Goal: Task Accomplishment & Management: Manage account settings

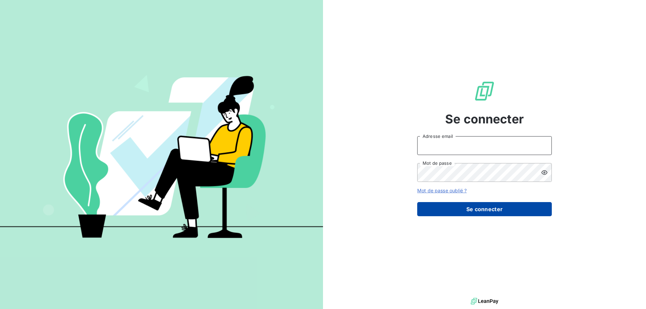
type input "[PERSON_NAME][EMAIL_ADDRESS][DOMAIN_NAME]"
click at [448, 206] on button "Se connecter" at bounding box center [484, 209] width 135 height 14
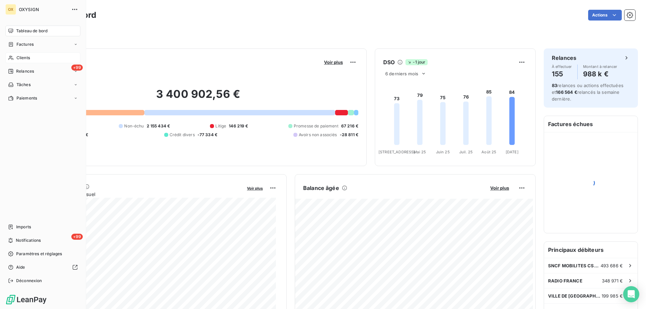
click at [24, 56] on span "Clients" at bounding box center [22, 58] width 13 height 6
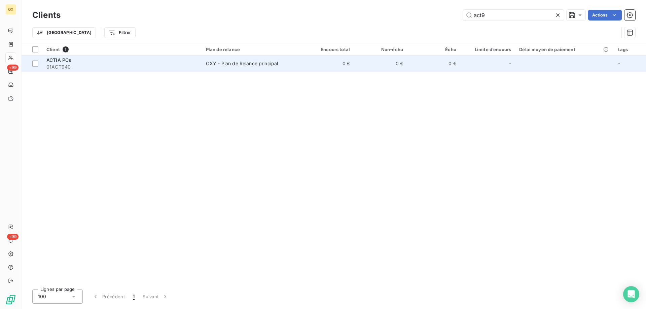
type input "act9"
click at [232, 65] on div "OXY - Plan de Relance principal" at bounding box center [242, 63] width 72 height 7
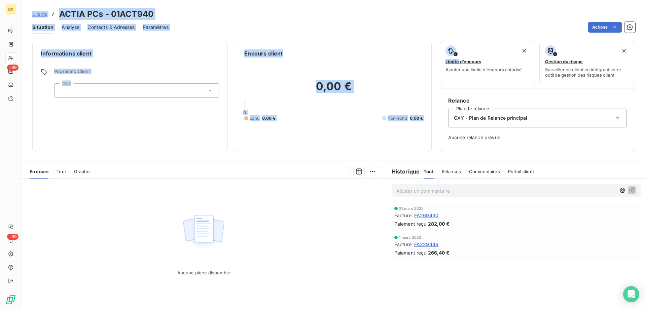
click at [105, 28] on span "Contacts & Adresses" at bounding box center [110, 27] width 47 height 7
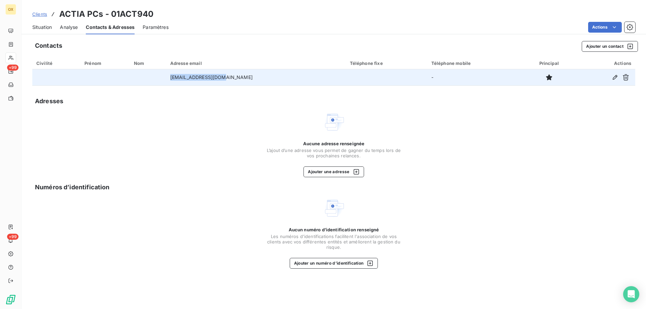
drag, startPoint x: 233, startPoint y: 77, endPoint x: 179, endPoint y: 83, distance: 54.1
click at [179, 83] on tr "[EMAIL_ADDRESS][DOMAIN_NAME] -" at bounding box center [333, 77] width 603 height 16
click at [625, 77] on icon "button" at bounding box center [625, 77] width 6 height 6
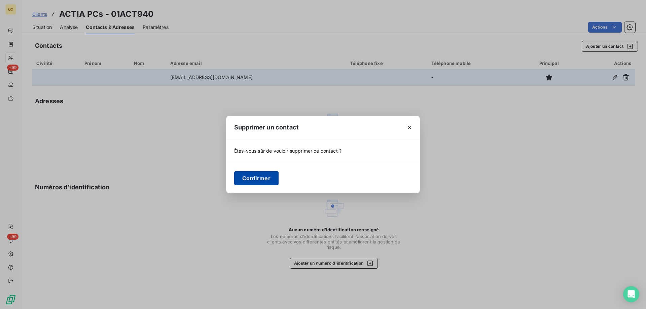
click at [251, 182] on button "Confirmer" at bounding box center [256, 178] width 44 height 14
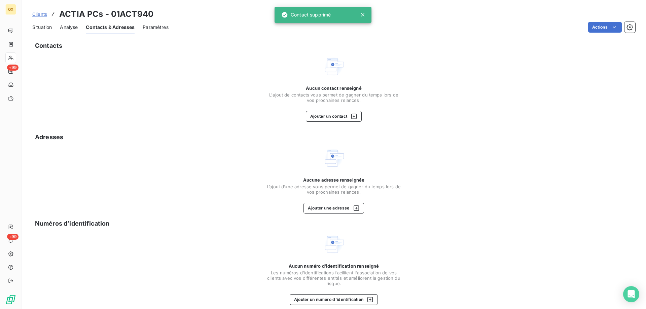
click at [107, 27] on span "Contacts & Adresses" at bounding box center [110, 27] width 49 height 7
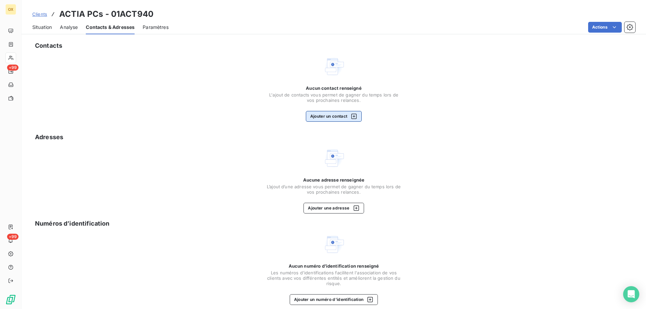
click at [313, 116] on button "Ajouter un contact" at bounding box center [334, 116] width 56 height 11
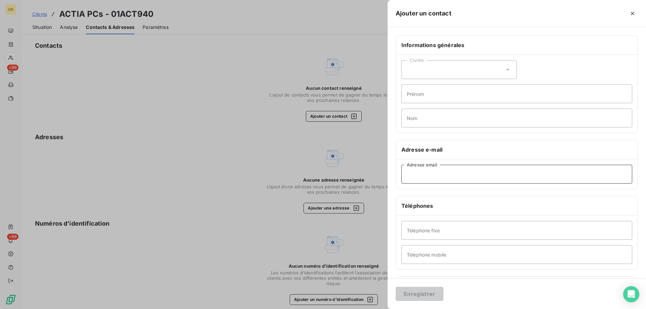
click at [416, 173] on input "Adresse email" at bounding box center [516, 174] width 231 height 19
paste input "• [EMAIL_ADDRESS][DOMAIN_NAME]"
click at [407, 176] on input "• [EMAIL_ADDRESS][DOMAIN_NAME]" at bounding box center [516, 174] width 231 height 19
type input "[EMAIL_ADDRESS][DOMAIN_NAME]"
click at [420, 293] on button "Enregistrer" at bounding box center [419, 294] width 48 height 14
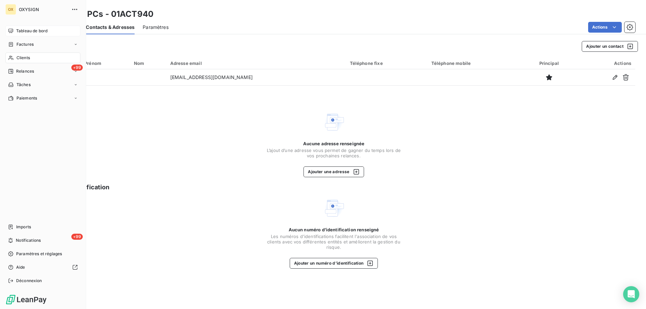
click at [17, 30] on span "Tableau de bord" at bounding box center [31, 31] width 31 height 6
